Goal: Task Accomplishment & Management: Use online tool/utility

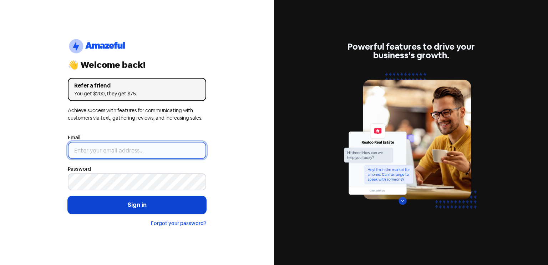
type input "[EMAIL_ADDRESS][DOMAIN_NAME]"
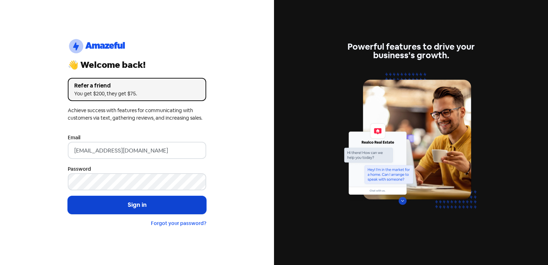
click at [143, 205] on button "Sign in" at bounding box center [137, 205] width 138 height 18
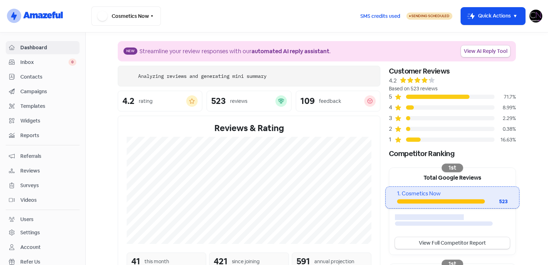
click at [52, 154] on span "Referrals" at bounding box center [48, 155] width 56 height 7
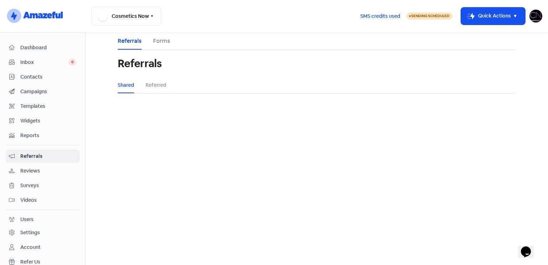
click at [57, 161] on div "Dashboard Inbox 0 Contacts Campaigns Templates Widgets Reports Referrals Review…" at bounding box center [43, 162] width 74 height 242
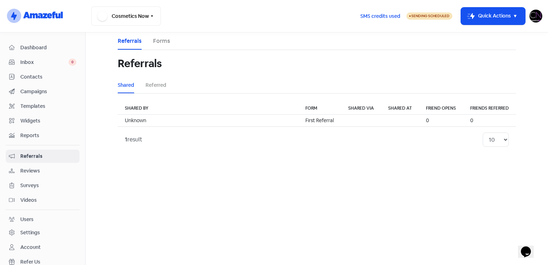
click at [60, 167] on div "Reviews" at bounding box center [42, 171] width 67 height 8
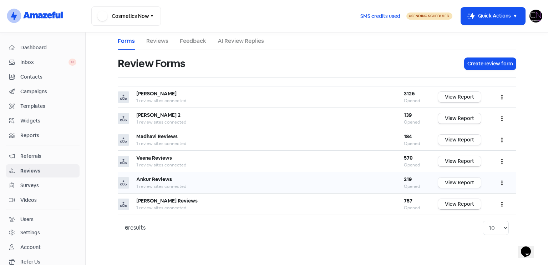
click at [470, 178] on link "View Report" at bounding box center [459, 182] width 43 height 10
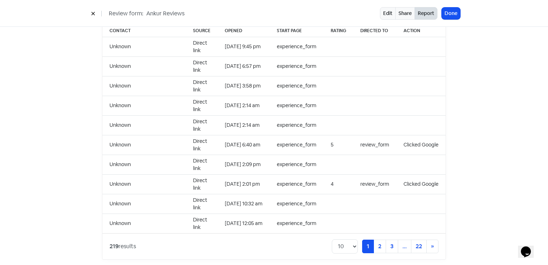
scroll to position [733, 0]
click at [457, 9] on button "Done" at bounding box center [451, 13] width 19 height 12
